Goal: Information Seeking & Learning: Check status

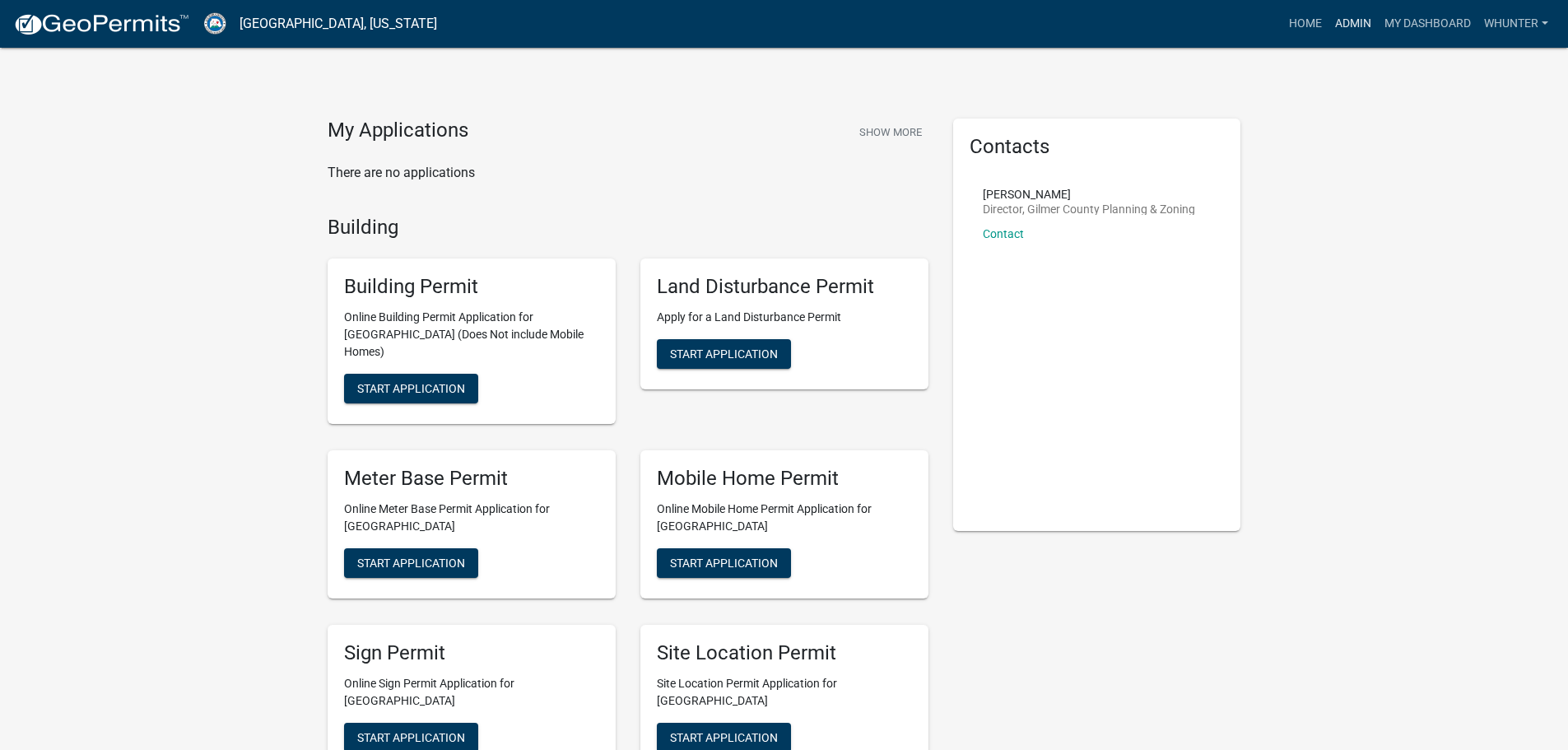
click at [1350, 14] on link "Admin" at bounding box center [1353, 24] width 49 height 31
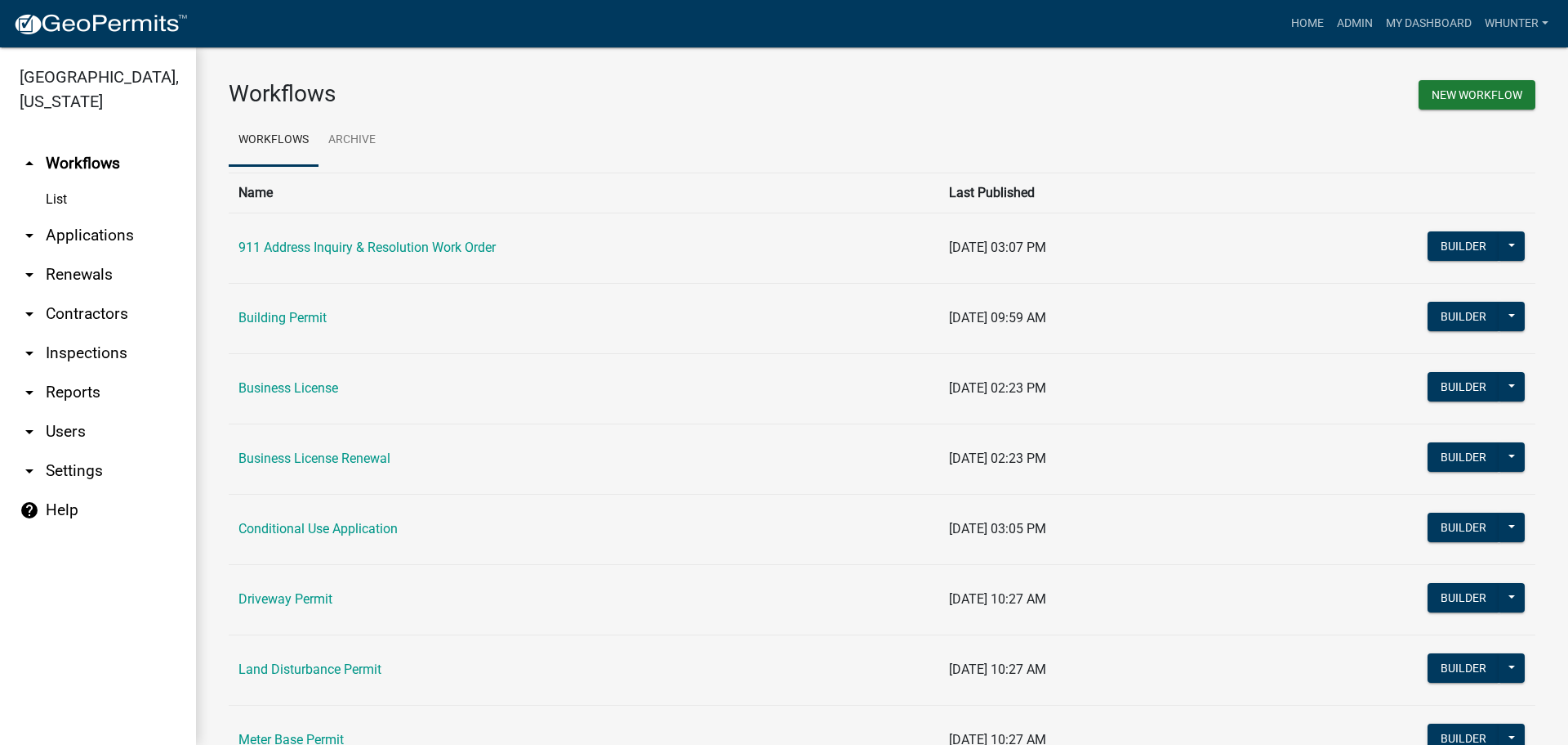
click at [44, 233] on link "arrow_drop_down Applications" at bounding box center [97, 235] width 196 height 40
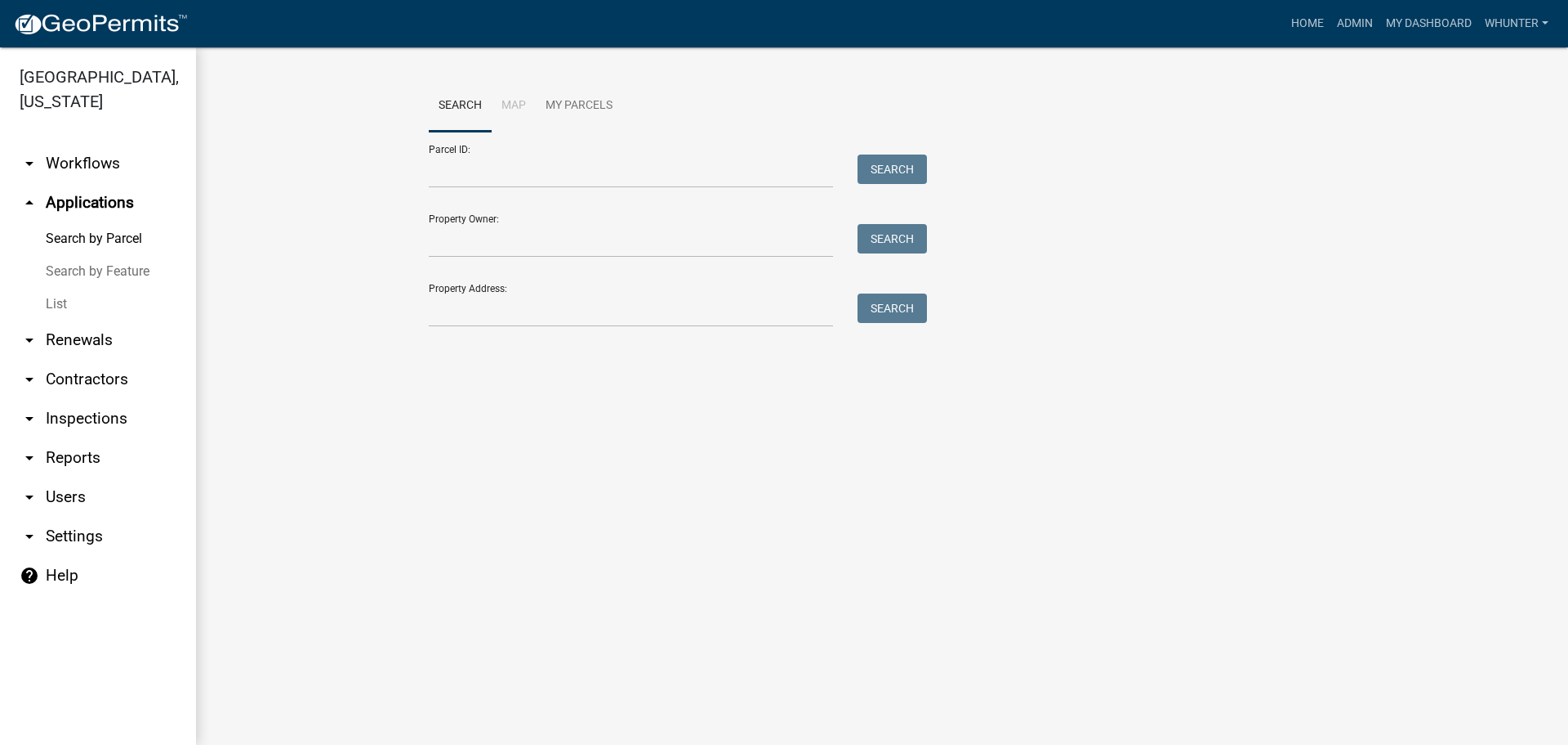
click at [68, 293] on link "List" at bounding box center [97, 304] width 196 height 33
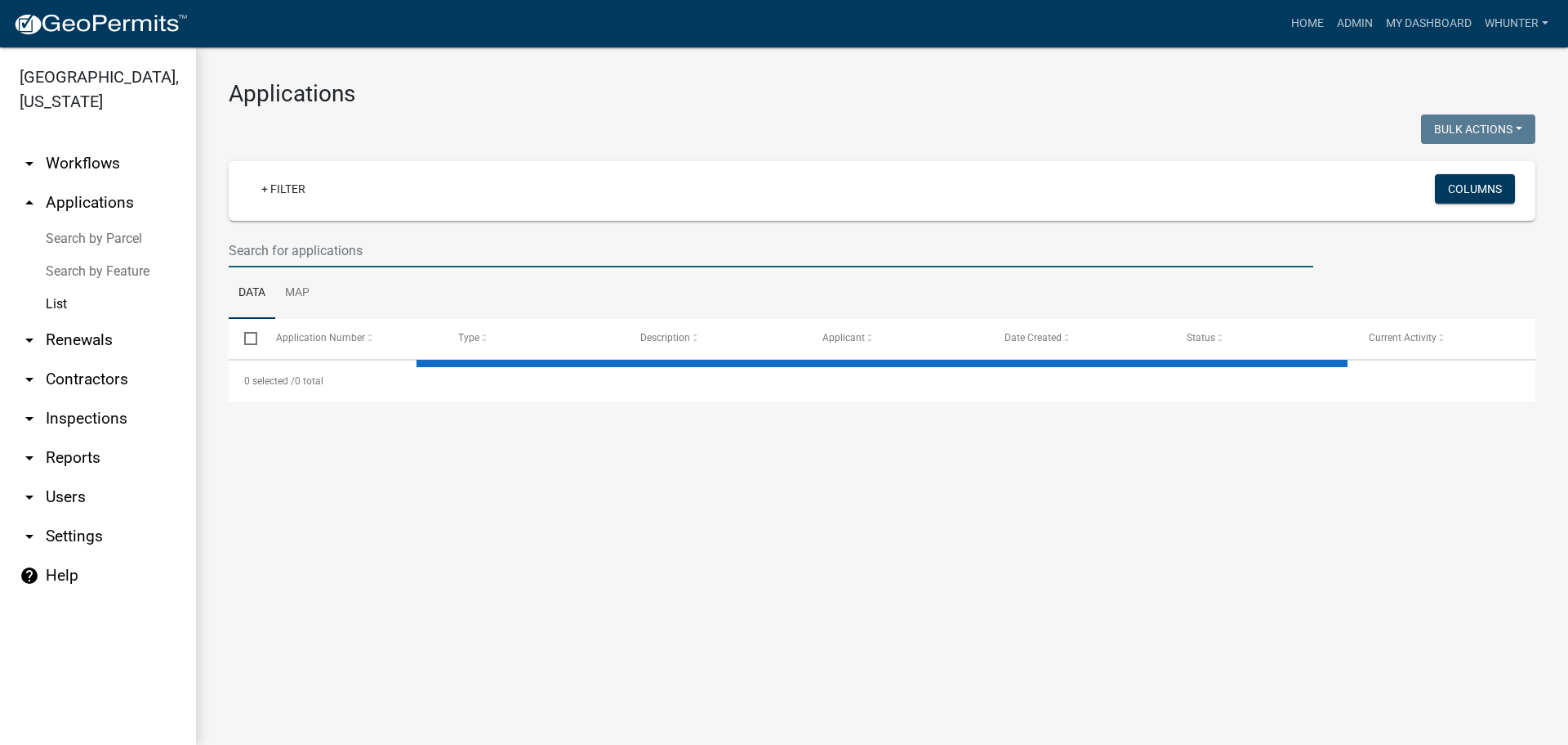
click at [313, 254] on input "text" at bounding box center [771, 251] width 1085 height 34
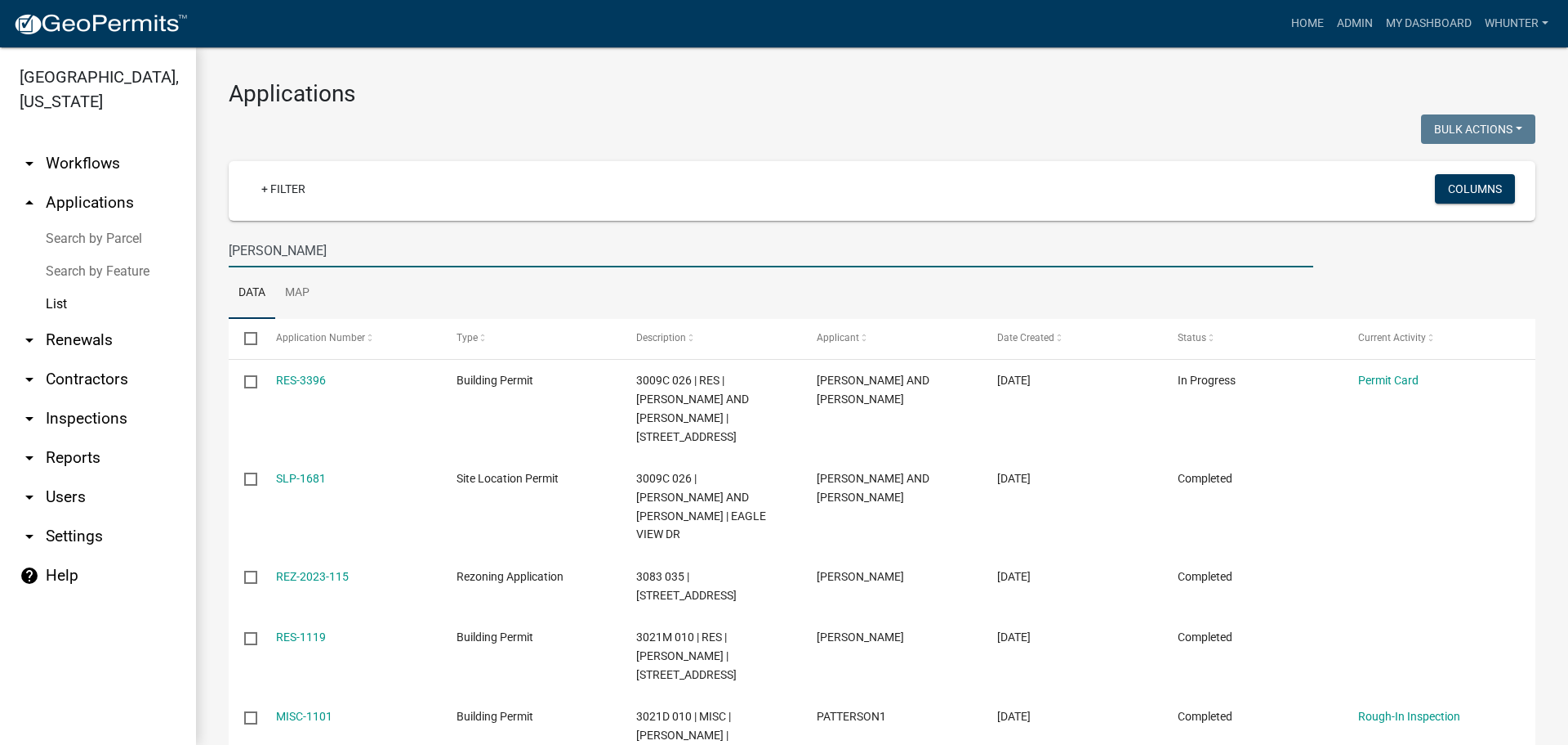
type input "[PERSON_NAME]"
